Goal: Task Accomplishment & Management: Use online tool/utility

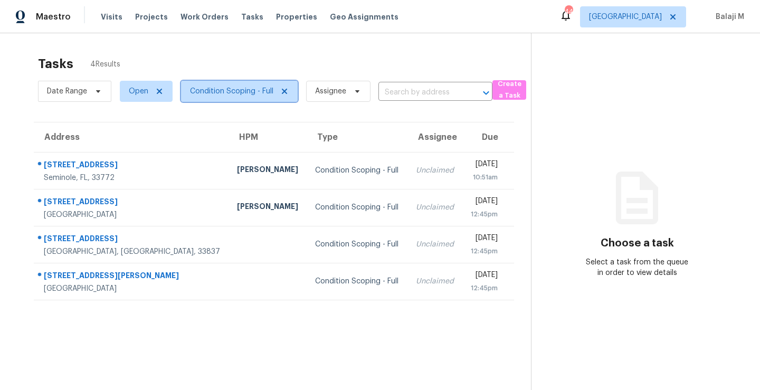
click at [238, 95] on span "Condition Scoping - Full" at bounding box center [231, 91] width 83 height 11
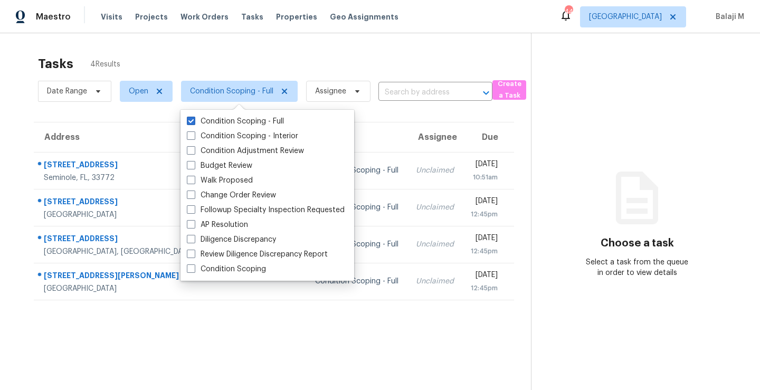
click at [301, 49] on div "Tasks 4 Results Date Range Open Condition Scoping - Full Assignee ​ Create a Ta…" at bounding box center [380, 228] width 760 height 390
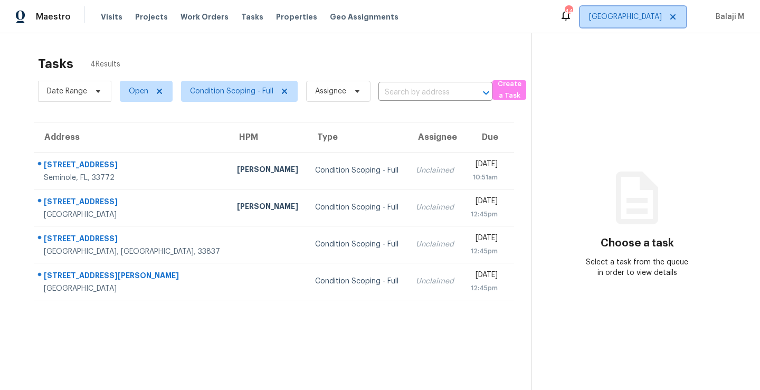
click at [648, 20] on span "[GEOGRAPHIC_DATA]" at bounding box center [625, 17] width 73 height 11
click at [571, 137] on section "Choose a task Select a task from the queue in order to view details" at bounding box center [637, 228] width 212 height 390
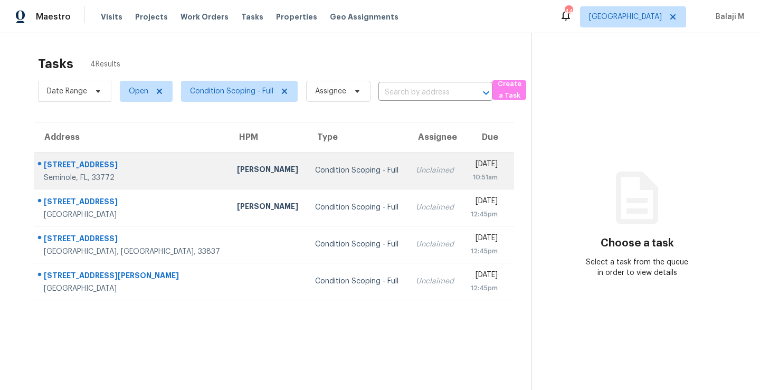
click at [334, 168] on td "Condition Scoping - Full" at bounding box center [357, 170] width 100 height 37
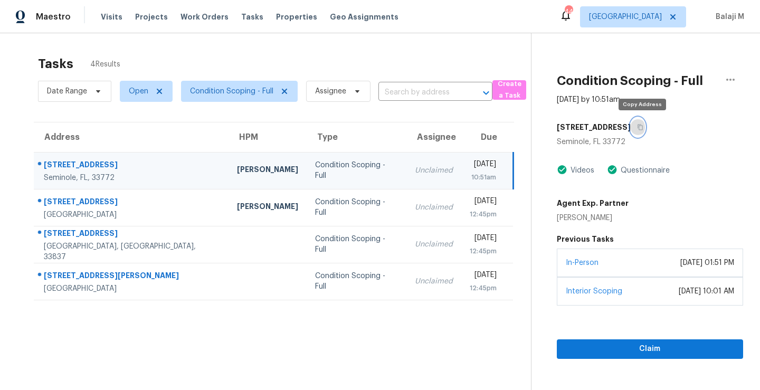
click at [644, 129] on icon "button" at bounding box center [640, 127] width 6 height 6
click at [317, 175] on div "Condition Scoping - Full" at bounding box center [356, 170] width 83 height 21
click at [643, 129] on icon "button" at bounding box center [640, 127] width 6 height 6
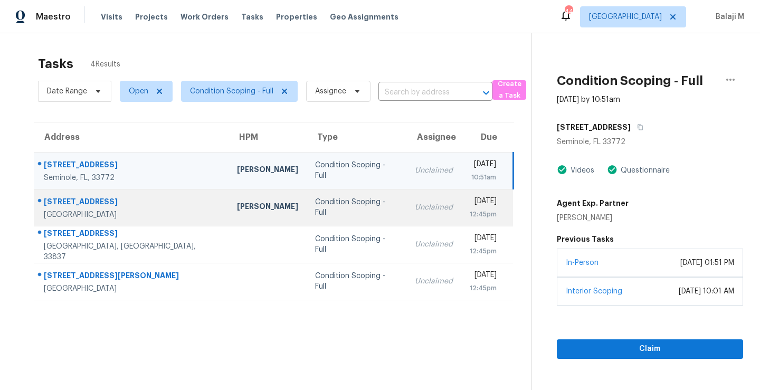
click at [407, 218] on td "Unclaimed" at bounding box center [434, 207] width 55 height 37
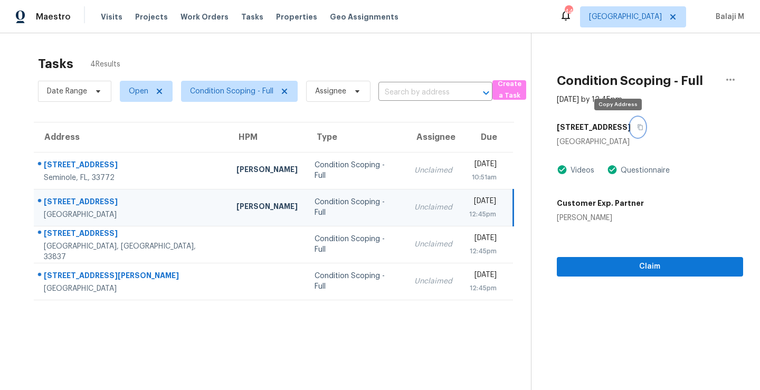
click at [638, 129] on icon "button" at bounding box center [640, 128] width 5 height 6
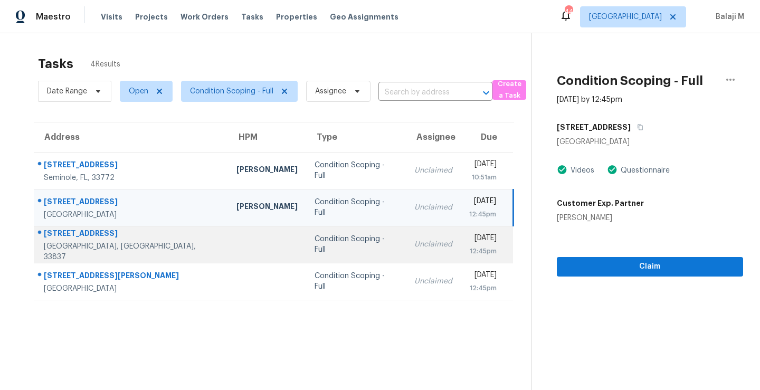
click at [469, 242] on div "[DATE]" at bounding box center [483, 239] width 28 height 13
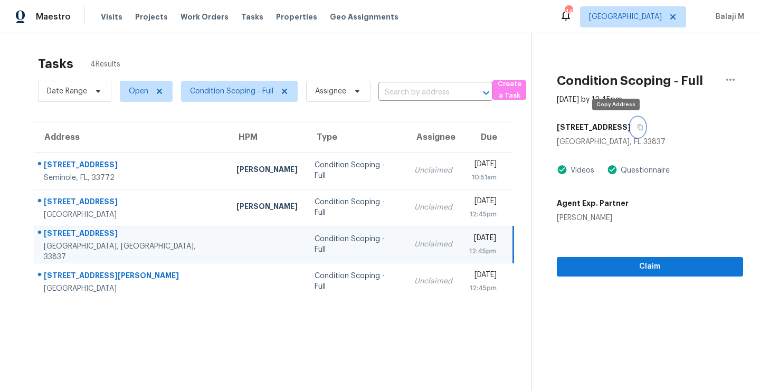
click at [637, 129] on icon "button" at bounding box center [640, 127] width 6 height 6
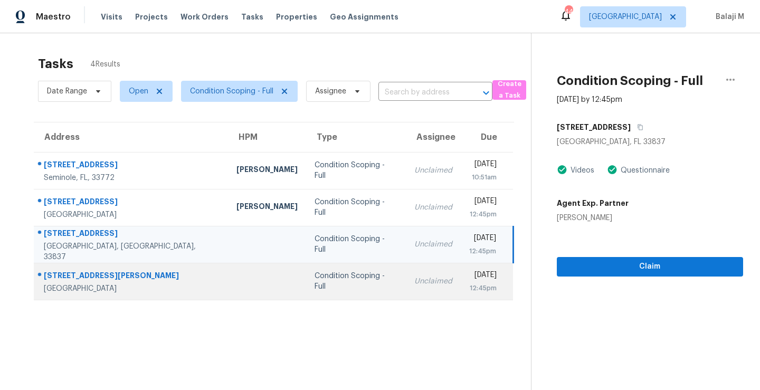
click at [315, 278] on div "Condition Scoping - Full" at bounding box center [356, 281] width 83 height 21
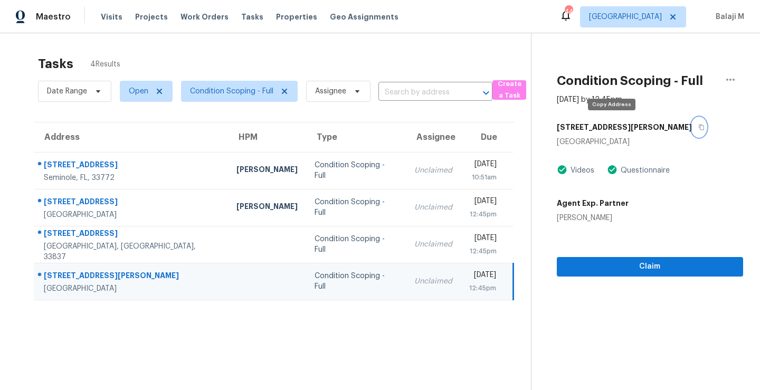
click at [699, 129] on icon "button" at bounding box center [702, 127] width 6 height 6
click at [649, 19] on span "[GEOGRAPHIC_DATA]" at bounding box center [625, 17] width 73 height 11
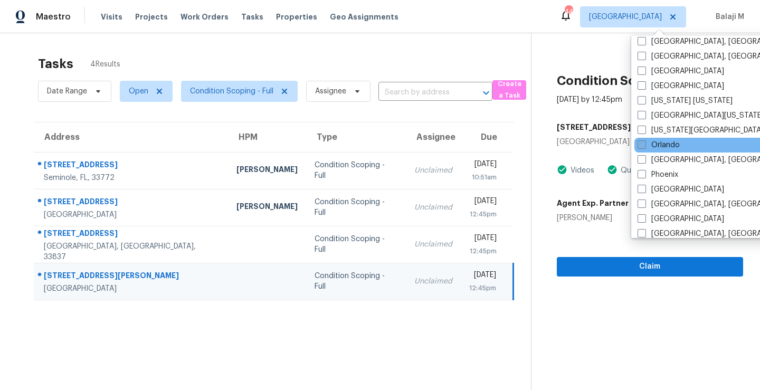
scroll to position [507, 0]
click at [660, 144] on label "Orlando" at bounding box center [659, 145] width 42 height 11
click at [645, 144] on input "Orlando" at bounding box center [641, 143] width 7 height 7
checkbox input "true"
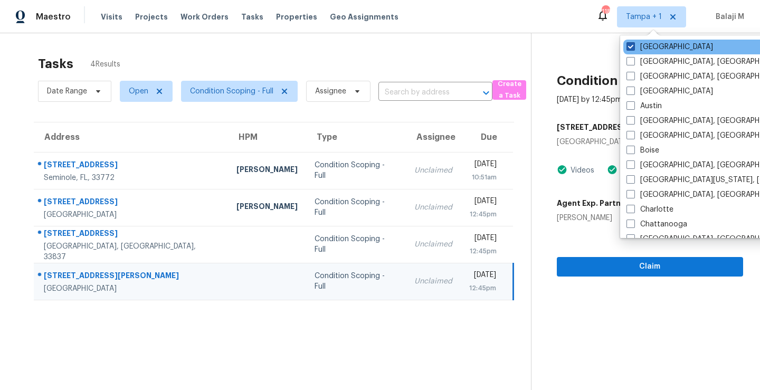
click at [652, 45] on label "[GEOGRAPHIC_DATA]" at bounding box center [670, 47] width 87 height 11
click at [634, 45] on input "[GEOGRAPHIC_DATA]" at bounding box center [630, 45] width 7 height 7
checkbox input "false"
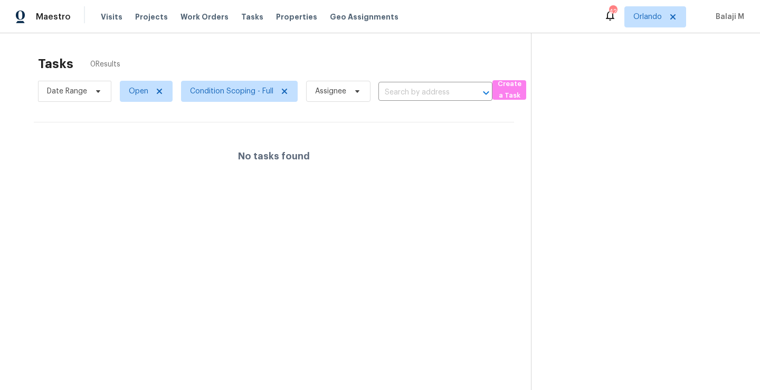
click at [536, 147] on section at bounding box center [637, 228] width 212 height 390
click at [643, 18] on span "Orlando" at bounding box center [648, 17] width 29 height 11
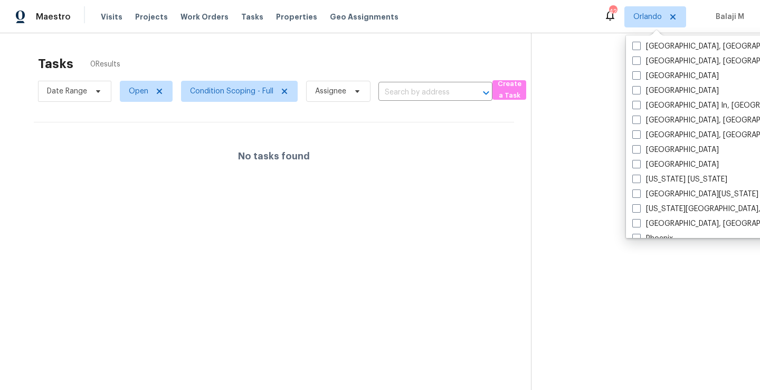
scroll to position [414, 0]
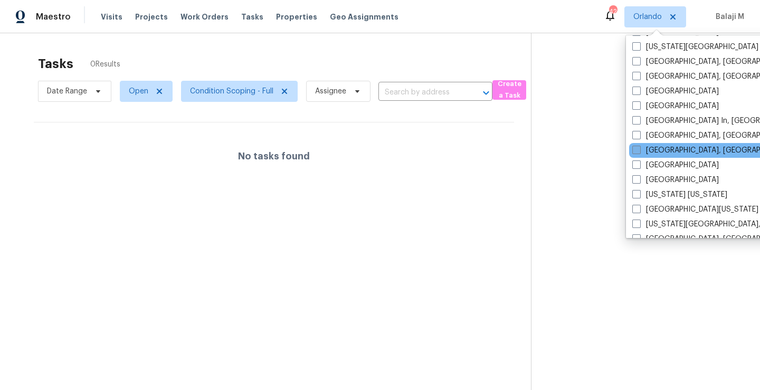
click at [664, 146] on label "[GEOGRAPHIC_DATA], [GEOGRAPHIC_DATA]" at bounding box center [715, 150] width 164 height 11
click at [639, 146] on input "[GEOGRAPHIC_DATA], [GEOGRAPHIC_DATA]" at bounding box center [636, 148] width 7 height 7
checkbox input "true"
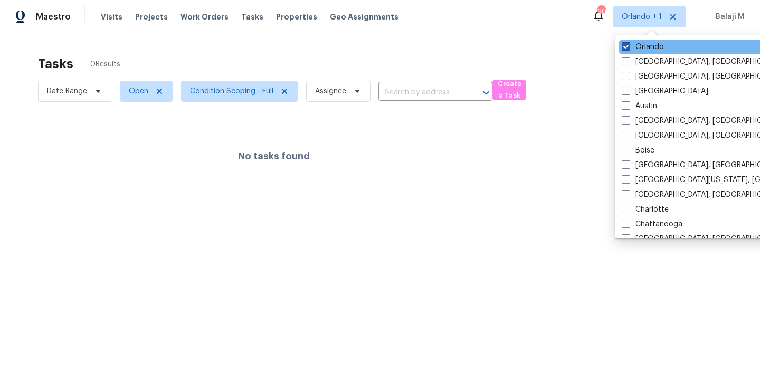
click at [663, 48] on label "Orlando" at bounding box center [643, 47] width 42 height 11
click at [629, 48] on input "Orlando" at bounding box center [625, 45] width 7 height 7
checkbox input "false"
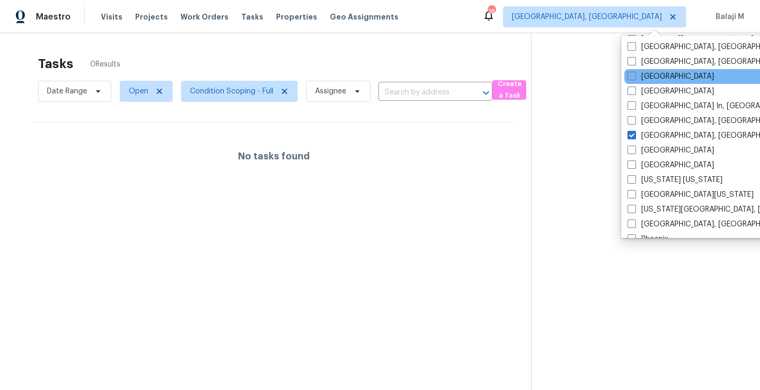
scroll to position [437, 0]
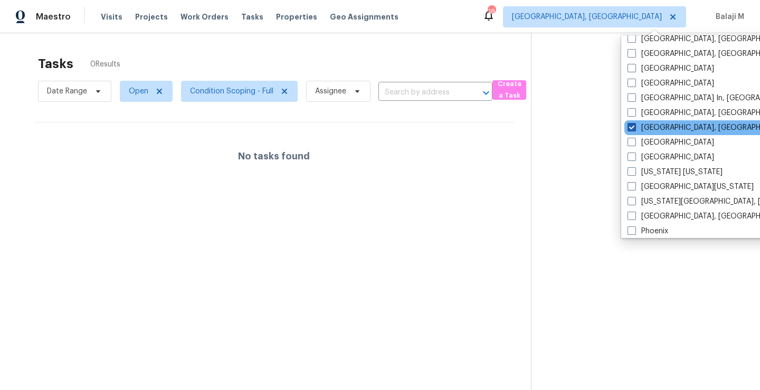
click at [667, 124] on label "[GEOGRAPHIC_DATA], [GEOGRAPHIC_DATA]" at bounding box center [710, 128] width 164 height 11
click at [635, 124] on input "[GEOGRAPHIC_DATA], [GEOGRAPHIC_DATA]" at bounding box center [631, 126] width 7 height 7
checkbox input "false"
checkbox input "true"
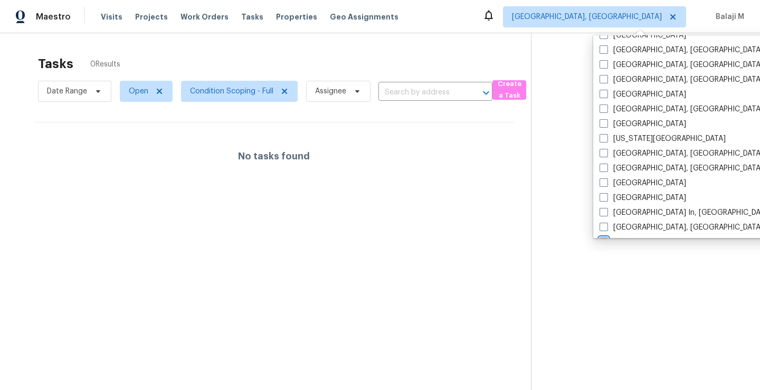
scroll to position [324, 0]
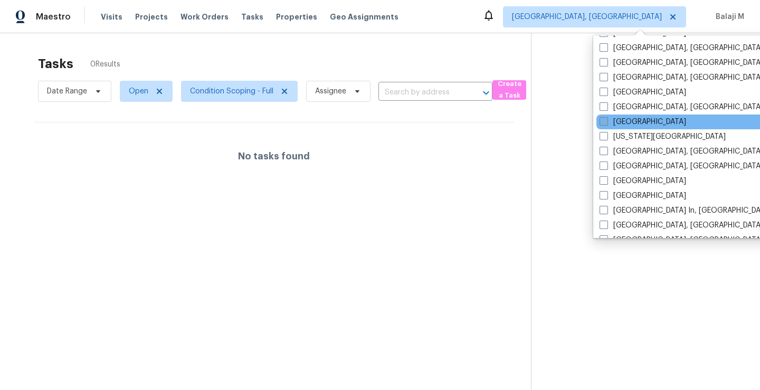
click at [642, 127] on label "[GEOGRAPHIC_DATA]" at bounding box center [643, 122] width 87 height 11
click at [607, 124] on input "[GEOGRAPHIC_DATA]" at bounding box center [603, 120] width 7 height 7
checkbox input "true"
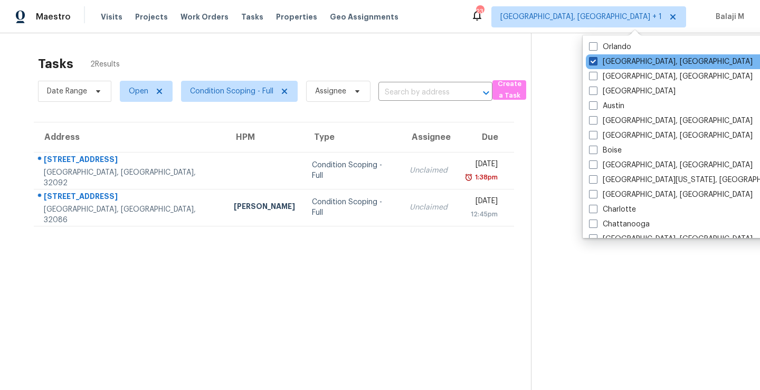
click at [617, 61] on label "[GEOGRAPHIC_DATA], [GEOGRAPHIC_DATA]" at bounding box center [671, 61] width 164 height 11
click at [596, 61] on input "[GEOGRAPHIC_DATA], [GEOGRAPHIC_DATA]" at bounding box center [592, 59] width 7 height 7
checkbox input "false"
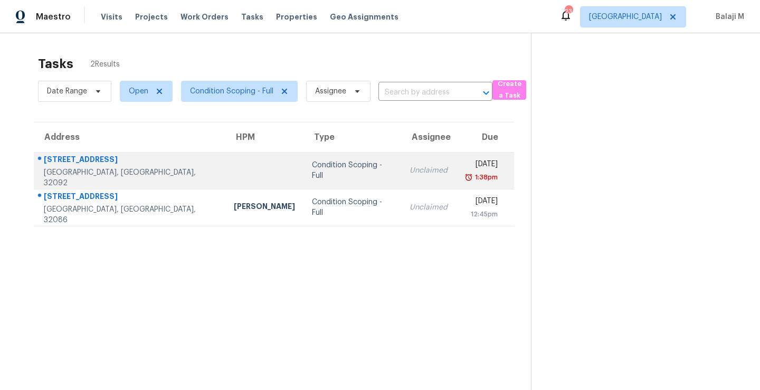
click at [328, 166] on div "Condition Scoping - Full" at bounding box center [352, 170] width 81 height 21
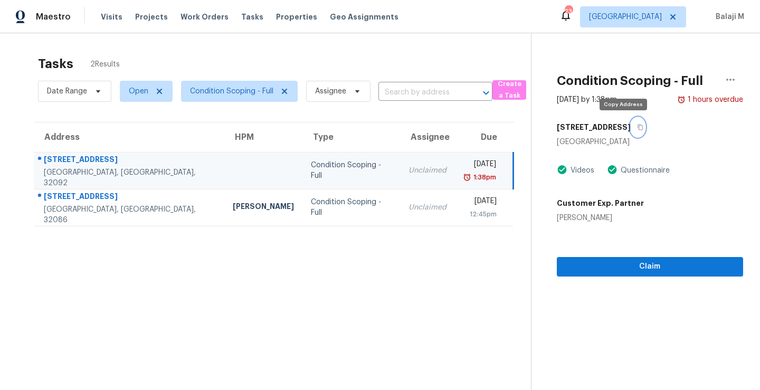
click at [638, 128] on icon "button" at bounding box center [640, 128] width 5 height 6
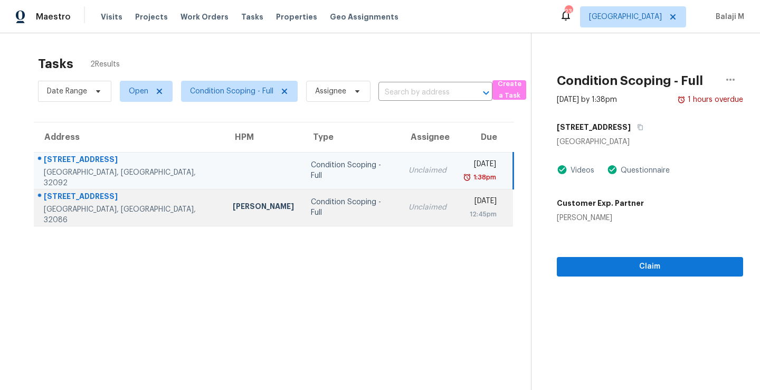
click at [409, 211] on div "Unclaimed" at bounding box center [428, 207] width 38 height 11
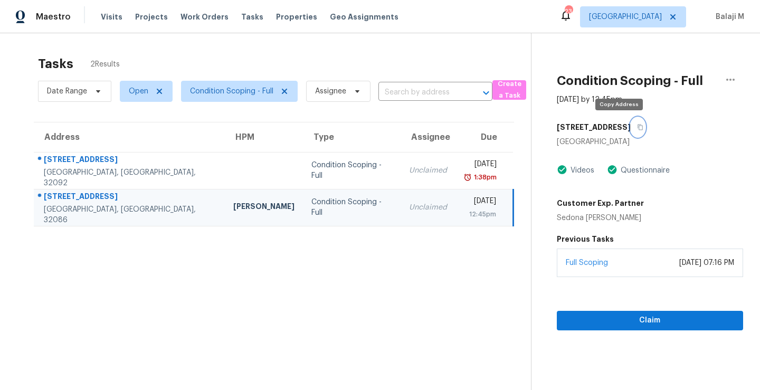
click at [631, 130] on button "button" at bounding box center [638, 127] width 14 height 19
